Goal: Task Accomplishment & Management: Manage account settings

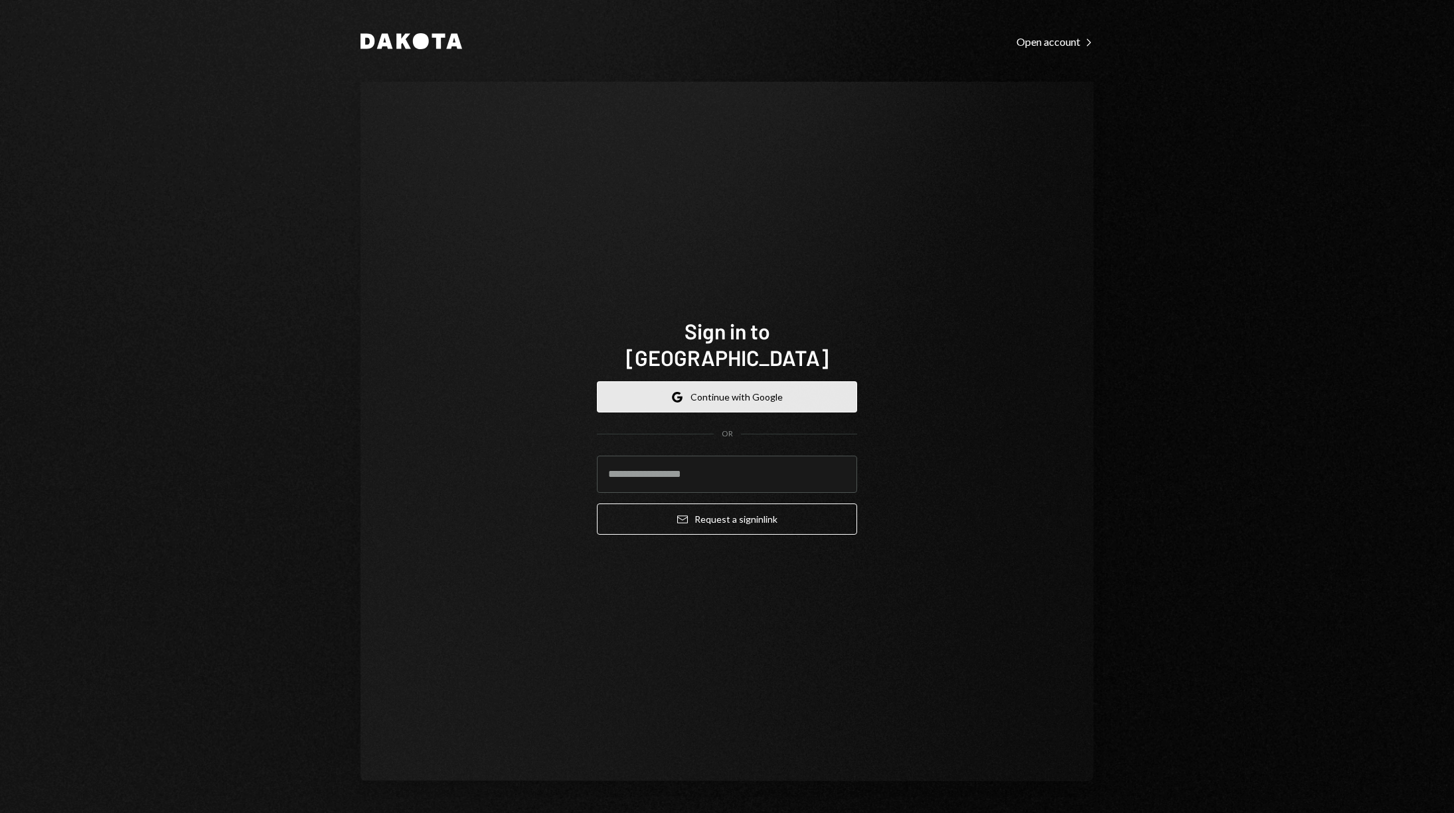
click at [720, 381] on button "Google Continue with Google" at bounding box center [727, 396] width 260 height 31
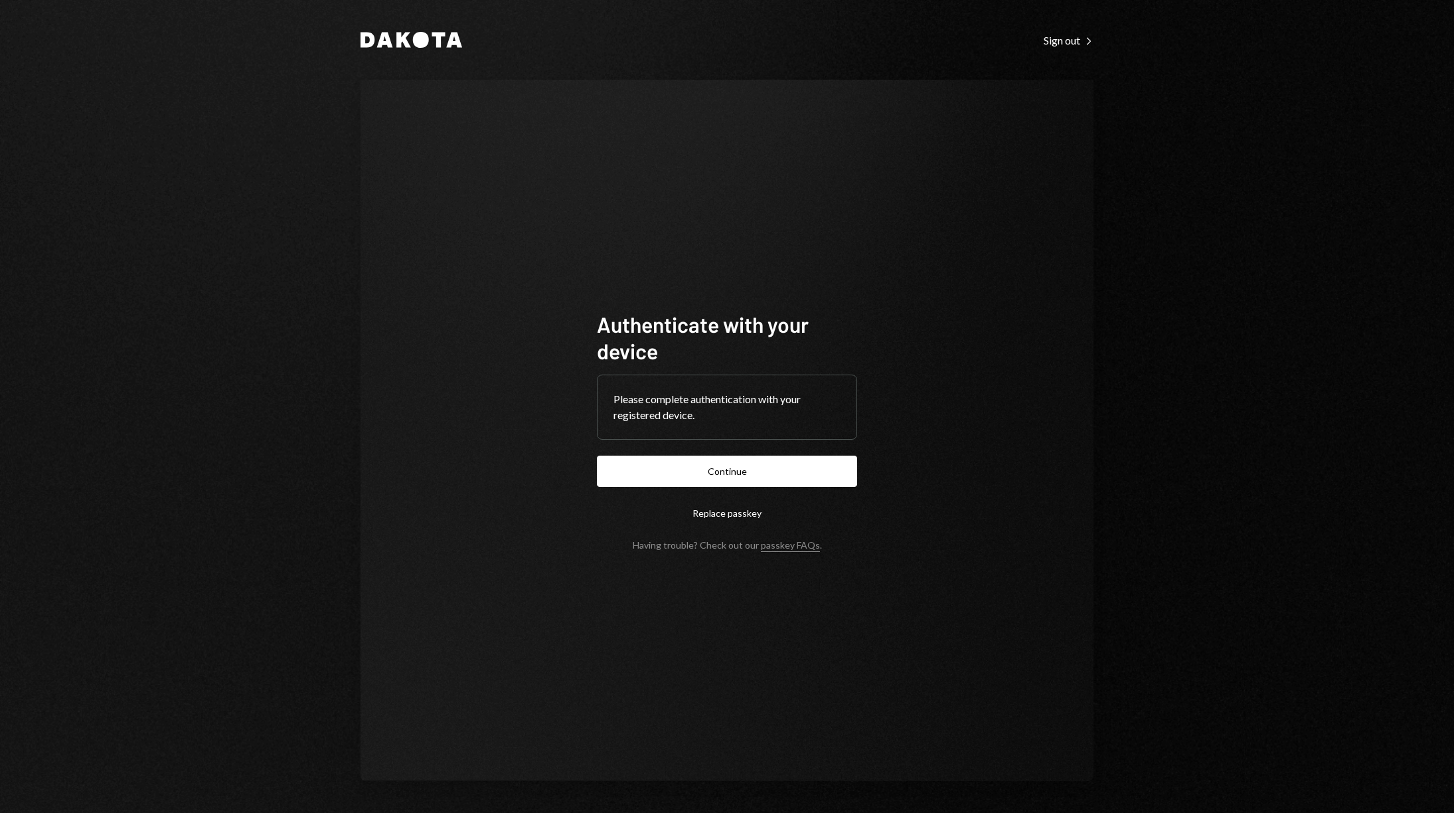
click at [728, 457] on button "Continue" at bounding box center [727, 470] width 260 height 31
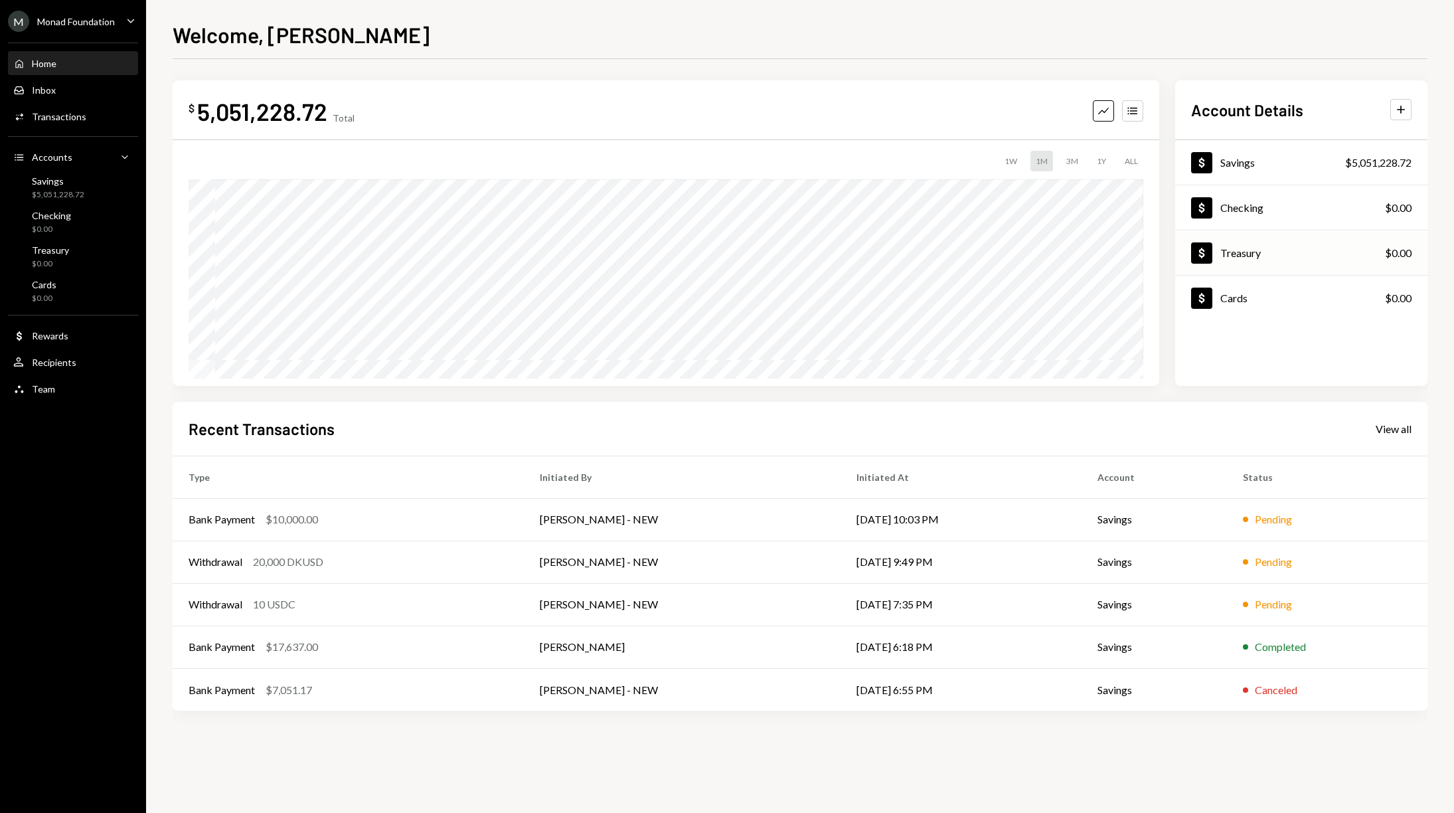
click at [1236, 251] on div "Treasury" at bounding box center [1240, 252] width 40 height 13
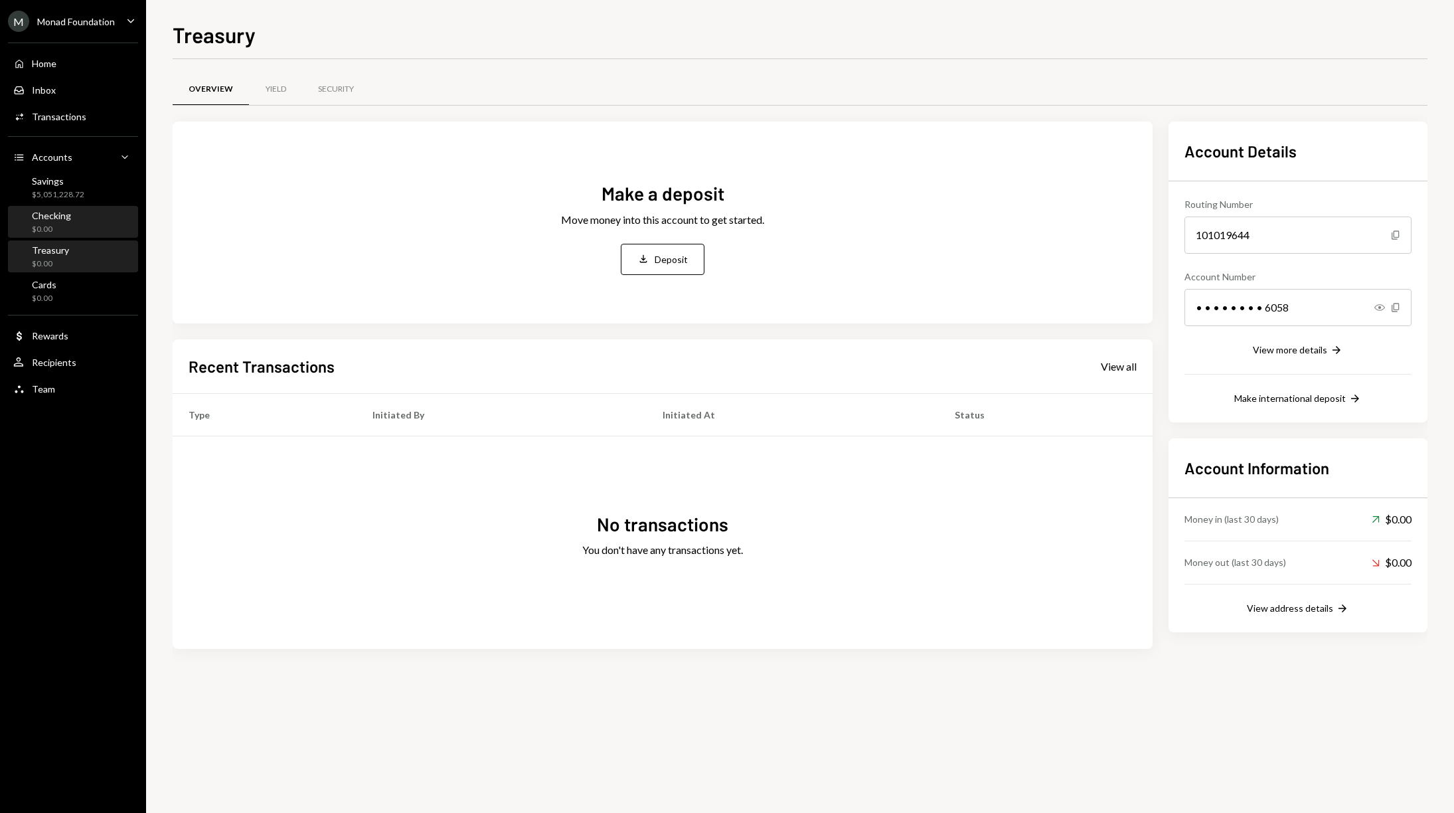
click at [87, 216] on div "Checking $0.00" at bounding box center [72, 222] width 119 height 25
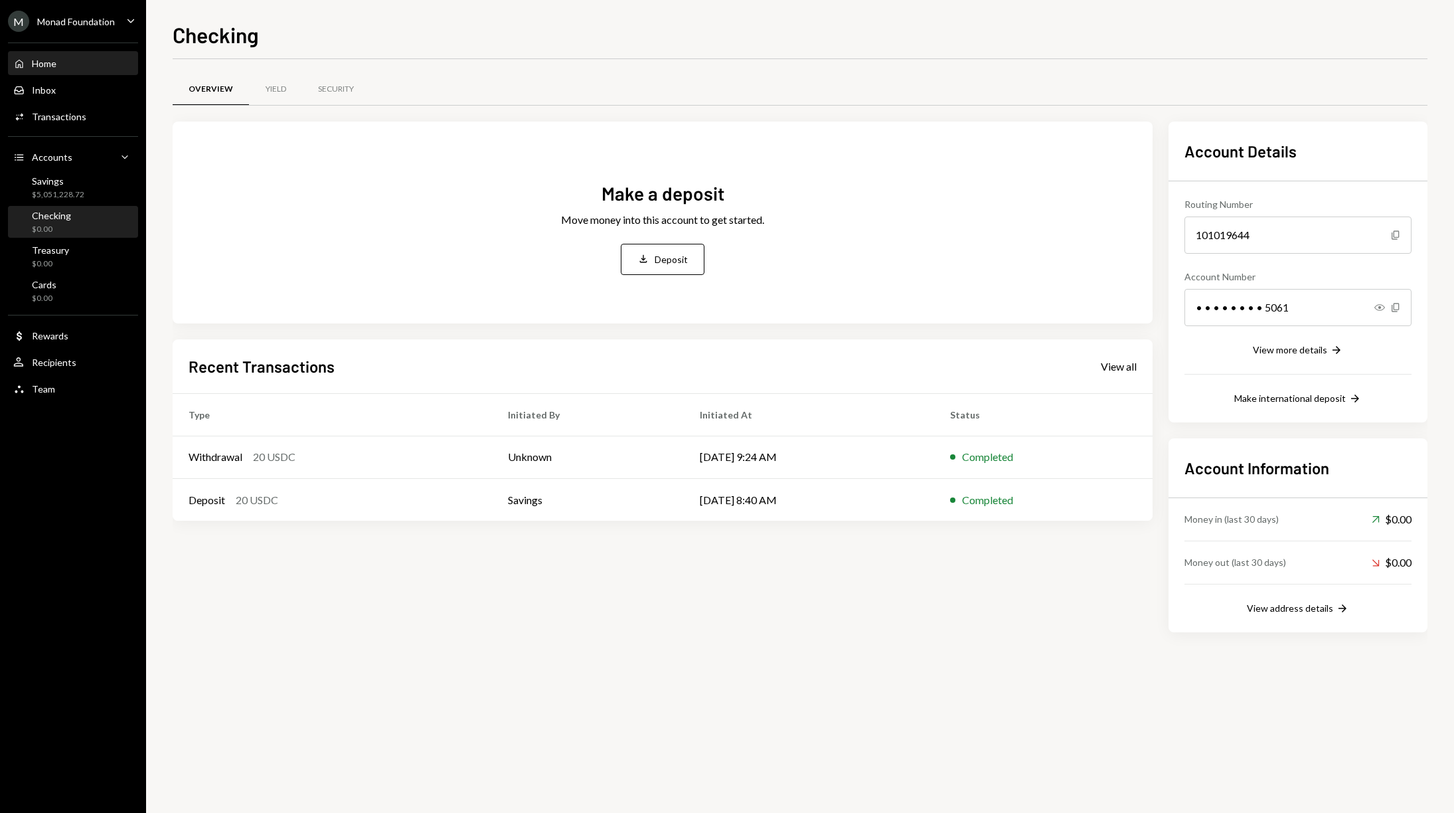
click at [56, 66] on div "Home" at bounding box center [44, 63] width 25 height 11
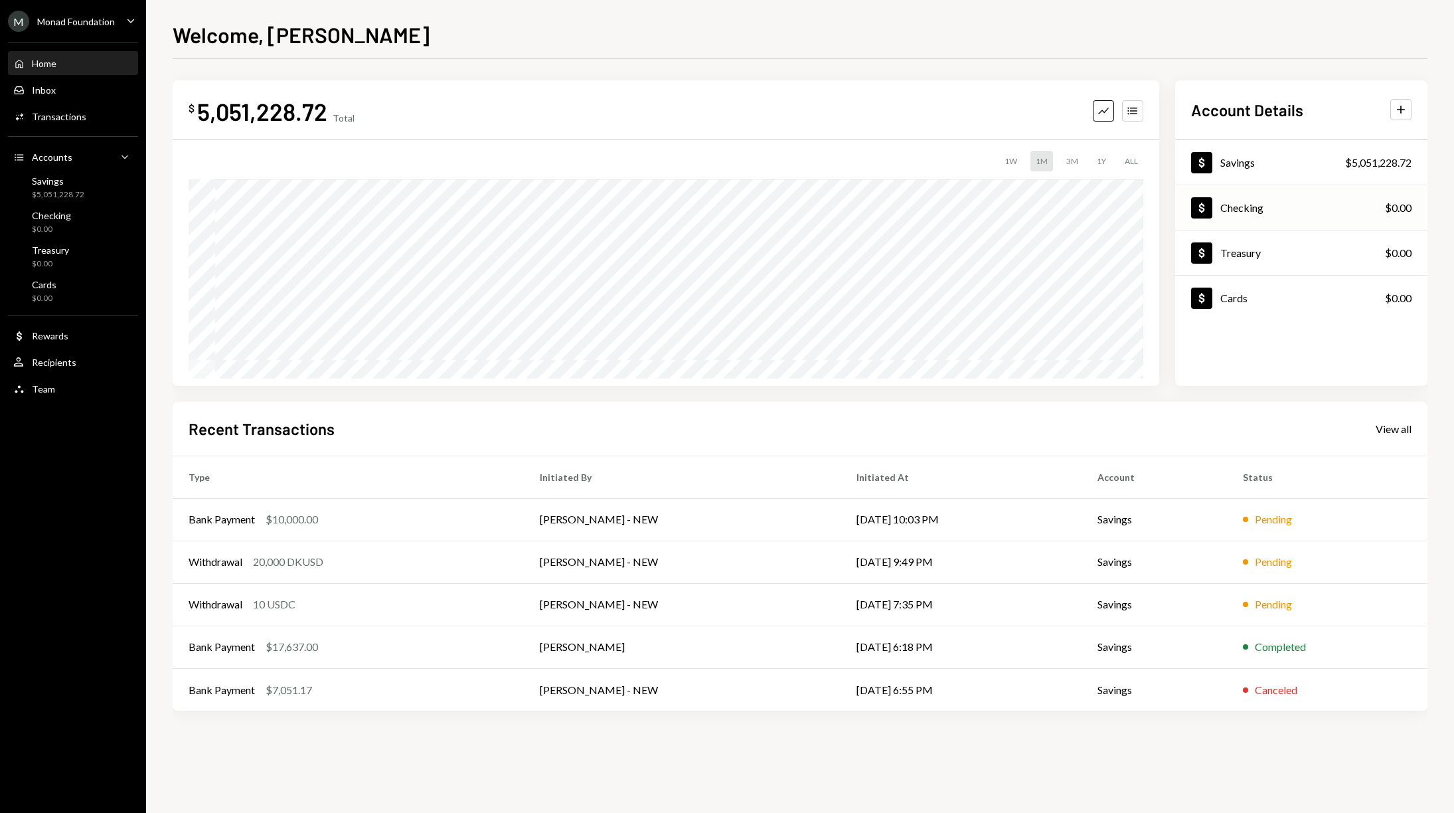
click at [1243, 202] on div "Checking" at bounding box center [1241, 207] width 43 height 13
